Goal: Task Accomplishment & Management: Use online tool/utility

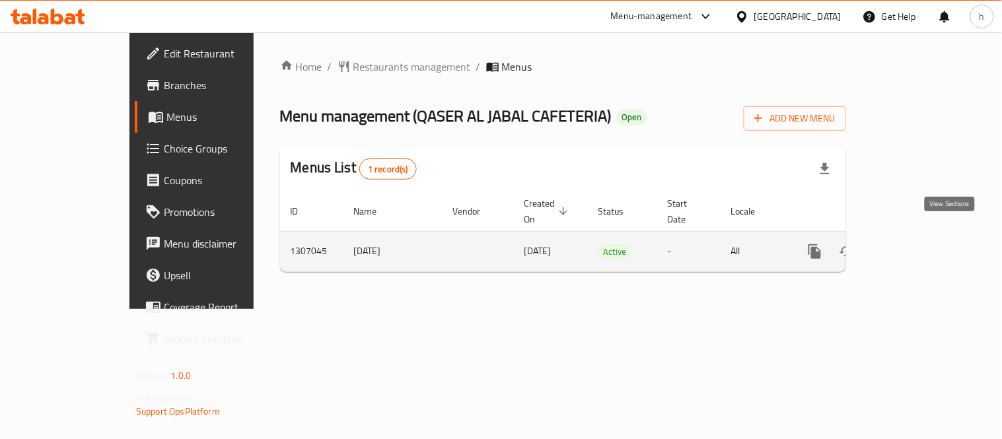
click at [918, 244] on icon "enhanced table" at bounding box center [910, 252] width 16 height 16
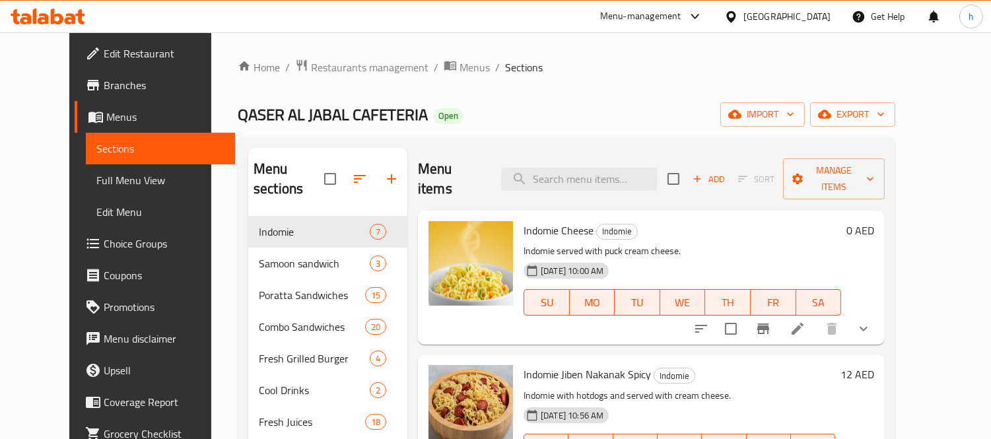
click at [104, 240] on span "Choice Groups" at bounding box center [164, 244] width 121 height 16
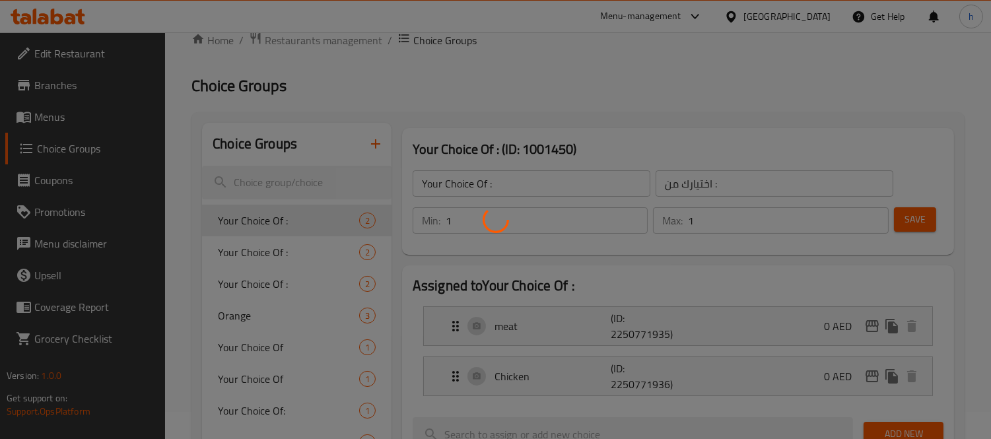
scroll to position [187, 0]
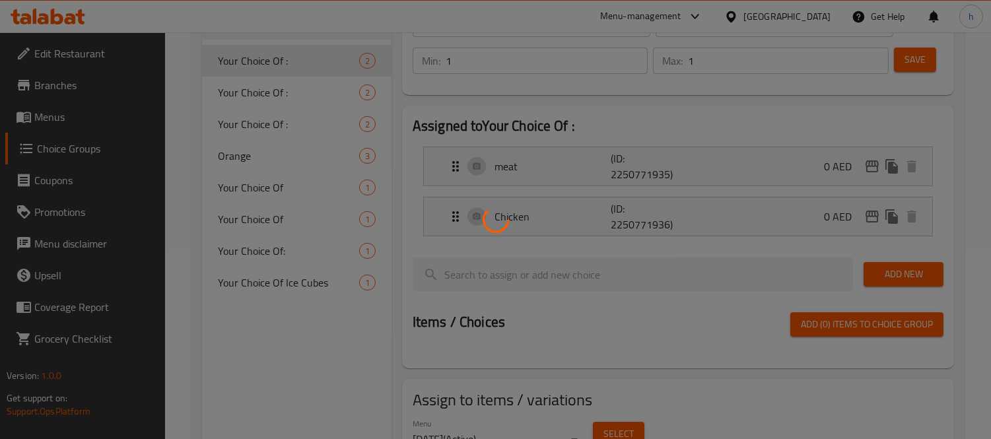
click at [245, 252] on div at bounding box center [495, 219] width 991 height 439
click at [275, 249] on div at bounding box center [495, 219] width 991 height 439
click at [249, 250] on div at bounding box center [495, 219] width 991 height 439
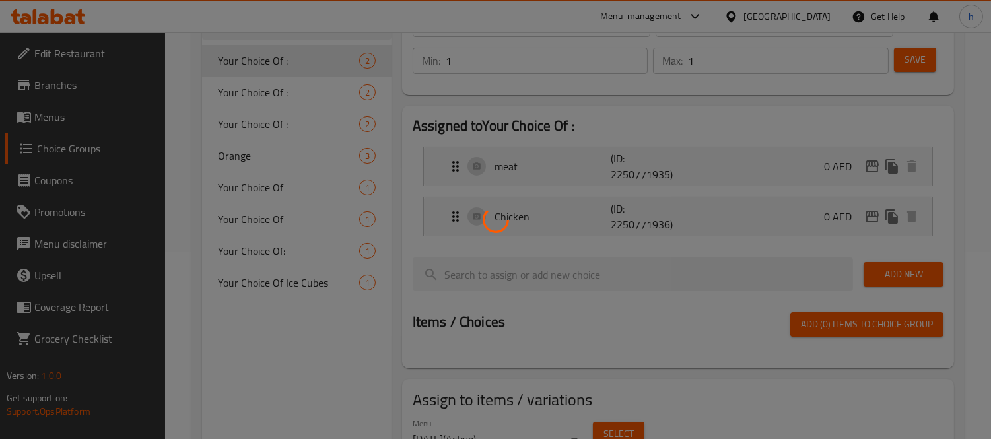
click at [249, 250] on div at bounding box center [495, 219] width 991 height 439
click at [252, 250] on div at bounding box center [495, 219] width 991 height 439
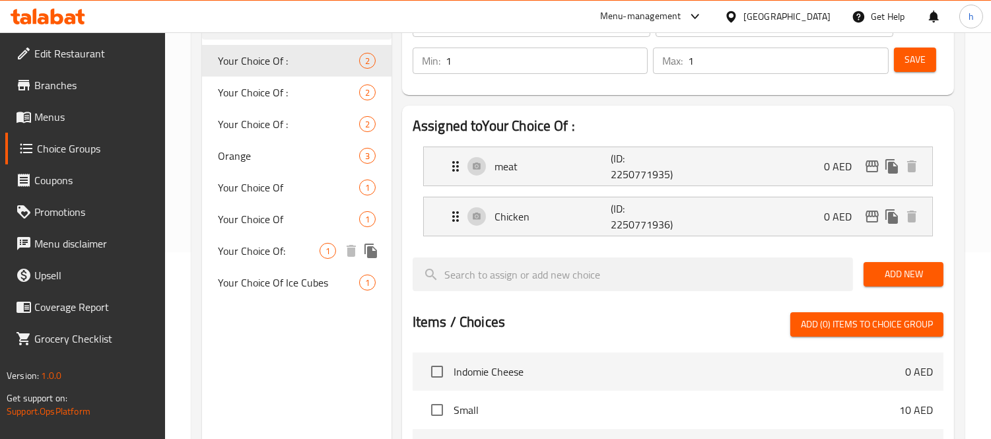
click at [256, 250] on span "Your Choice Of:" at bounding box center [269, 251] width 102 height 16
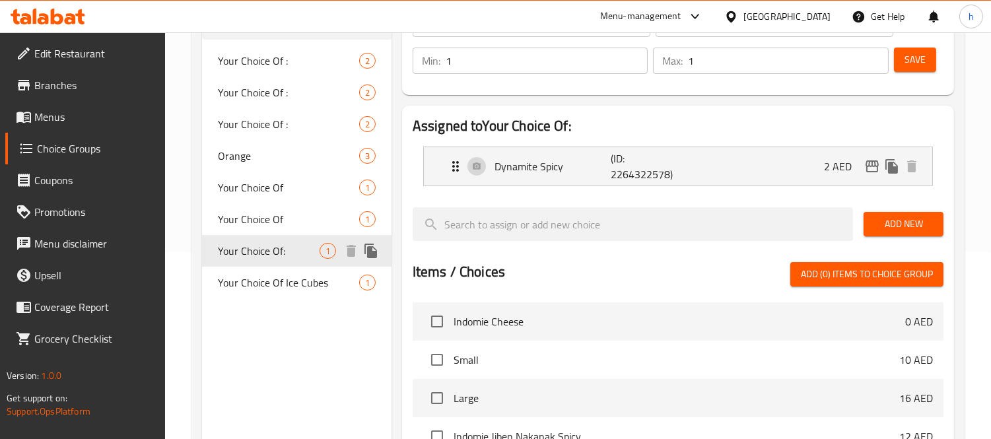
type input "Your Choice Of:"
type input "اختيارك من:"
type input "0"
click at [48, 14] on icon at bounding box center [48, 17] width 75 height 16
